Goal: Information Seeking & Learning: Learn about a topic

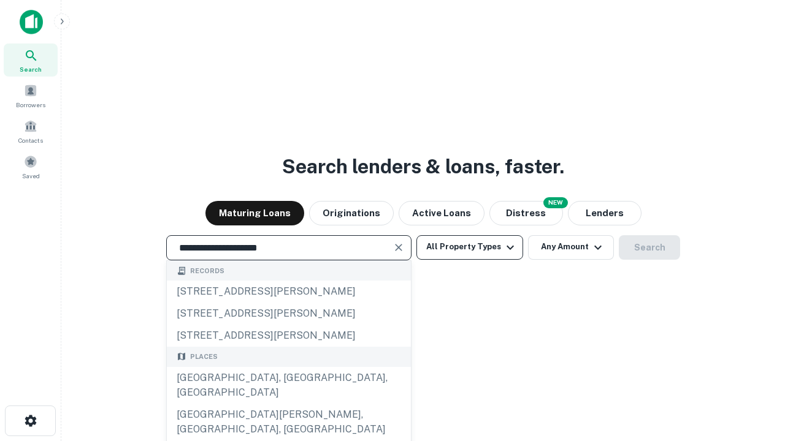
click at [288, 404] on div "Santa Monica, CA, USA" at bounding box center [289, 385] width 244 height 37
click at [470, 247] on button "All Property Types" at bounding box center [469, 247] width 107 height 25
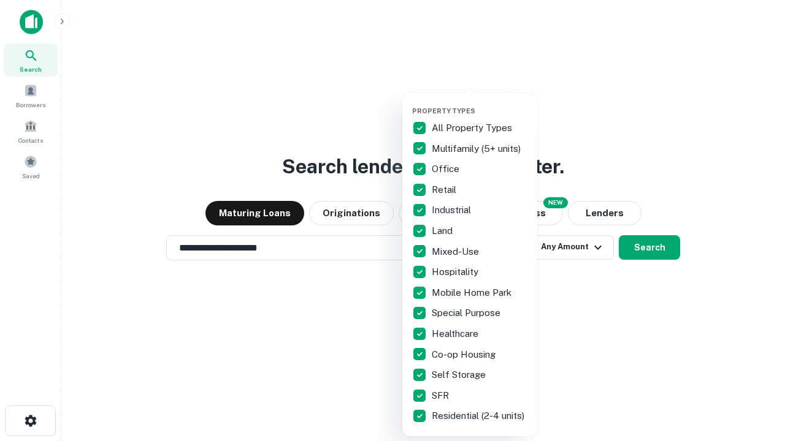
type input "**********"
click at [479, 103] on button "button" at bounding box center [479, 103] width 135 height 1
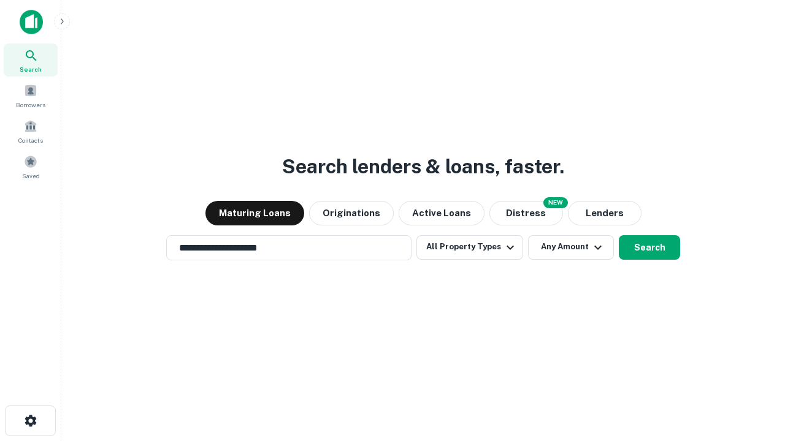
scroll to position [19, 0]
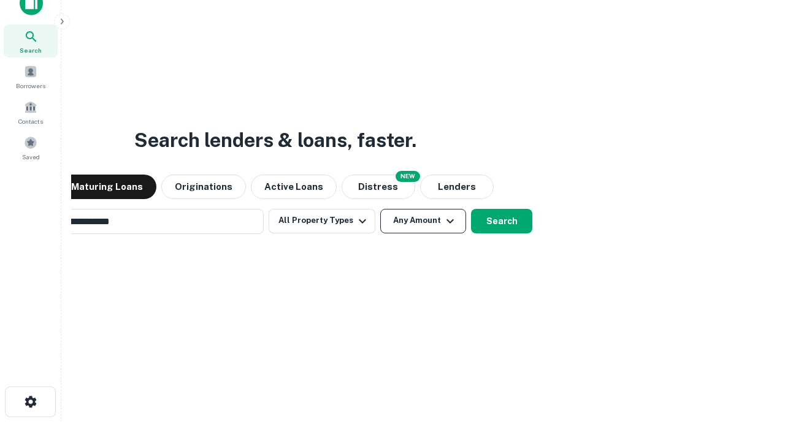
click at [380, 209] on button "Any Amount" at bounding box center [423, 221] width 86 height 25
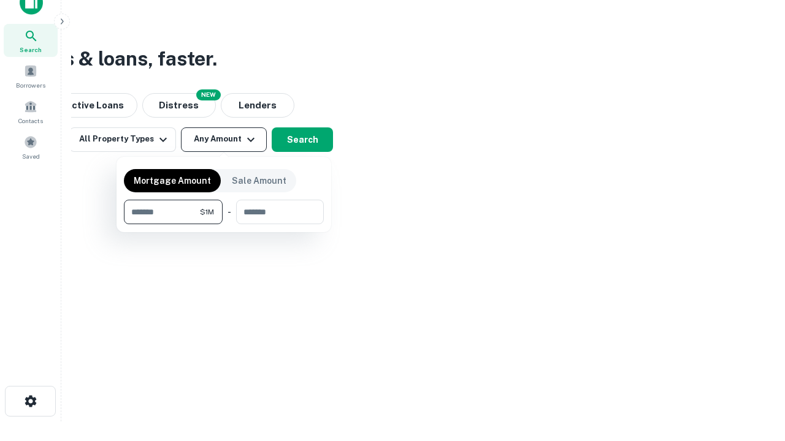
type input "*******"
click at [224, 224] on button "button" at bounding box center [224, 224] width 200 height 1
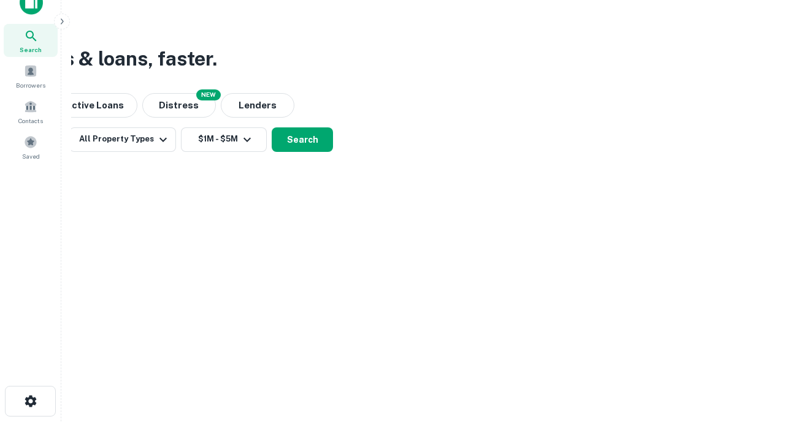
scroll to position [19, 0]
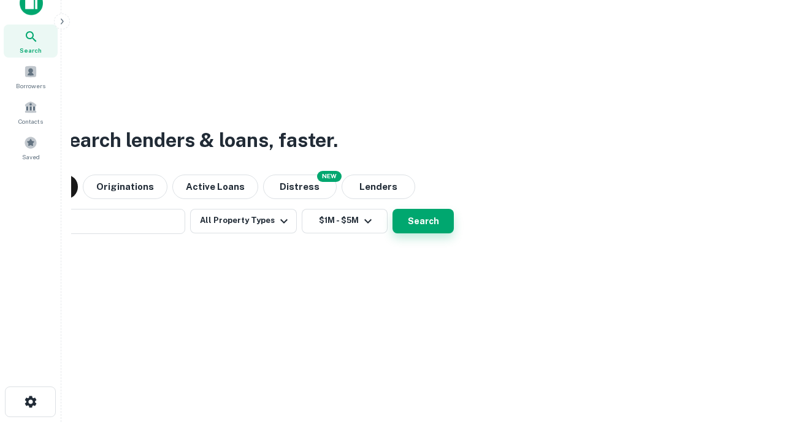
click at [392, 209] on button "Search" at bounding box center [422, 221] width 61 height 25
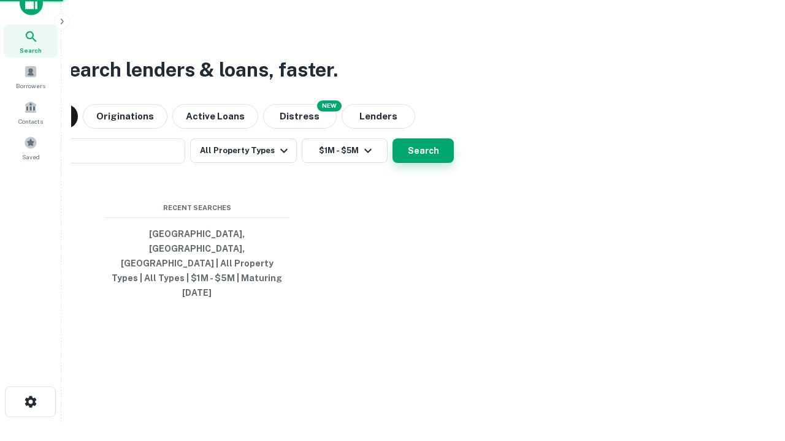
scroll to position [20, 0]
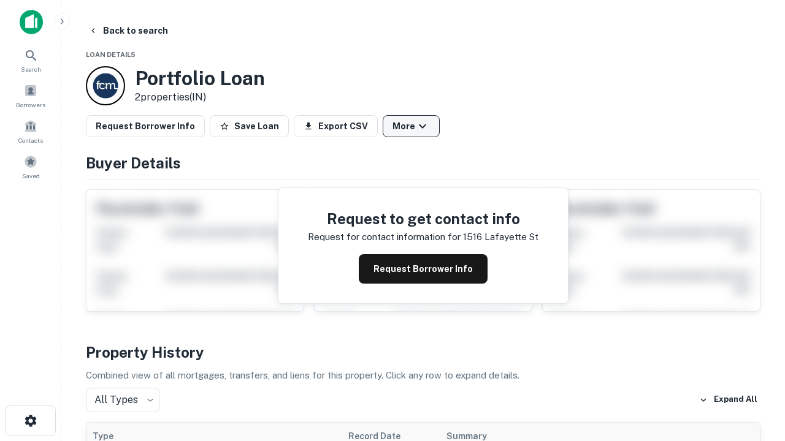
click at [411, 126] on button "More" at bounding box center [411, 126] width 57 height 22
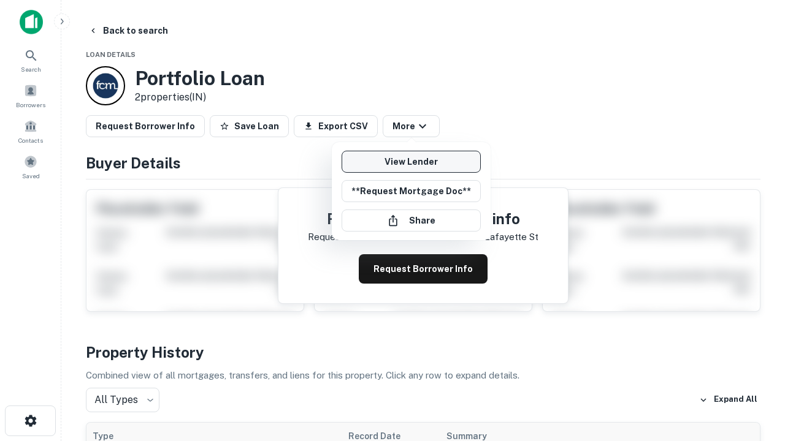
click at [411, 162] on link "View Lender" at bounding box center [411, 162] width 139 height 22
